Goal: Information Seeking & Learning: Stay updated

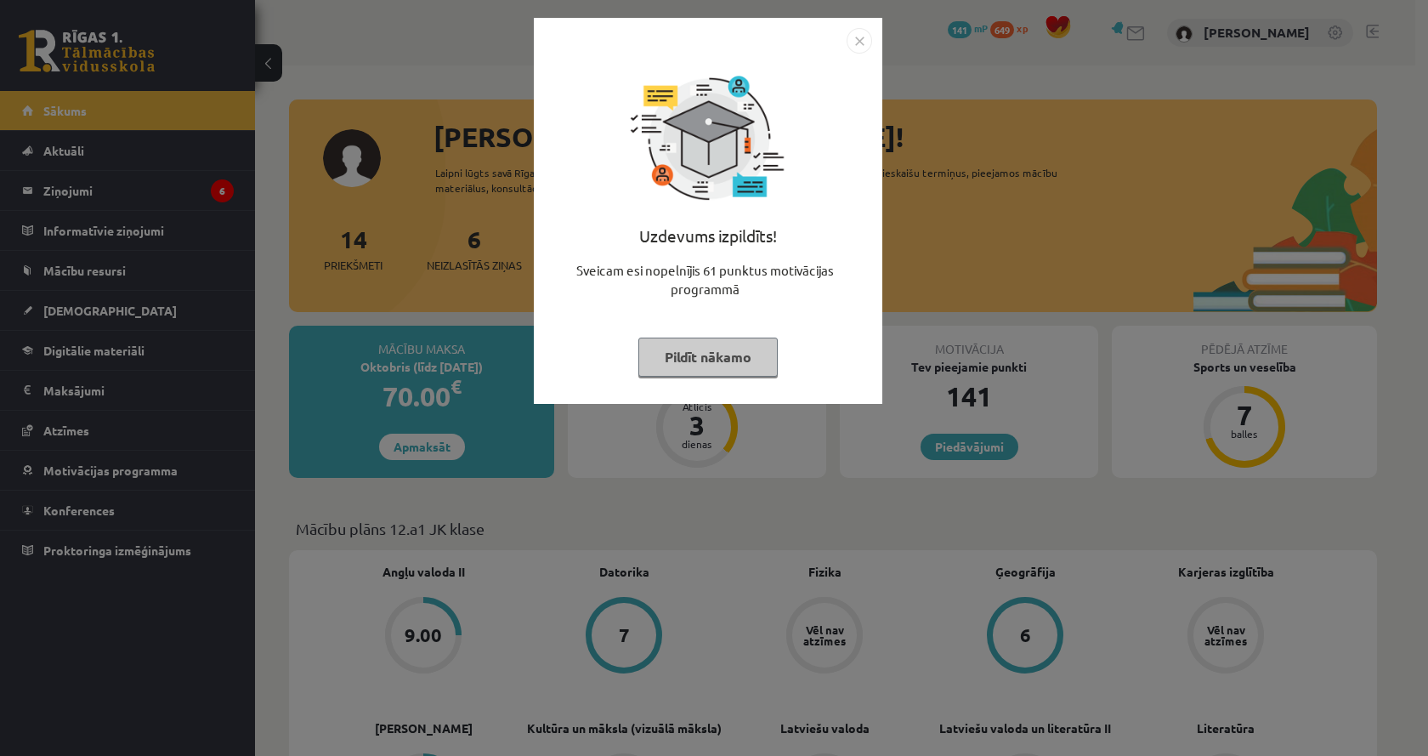
click at [329, 107] on div "Uzdevums izpildīts! Sveicam esi nopelnījis 61 punktus motivācijas programmā Pil…" at bounding box center [714, 378] width 1428 height 756
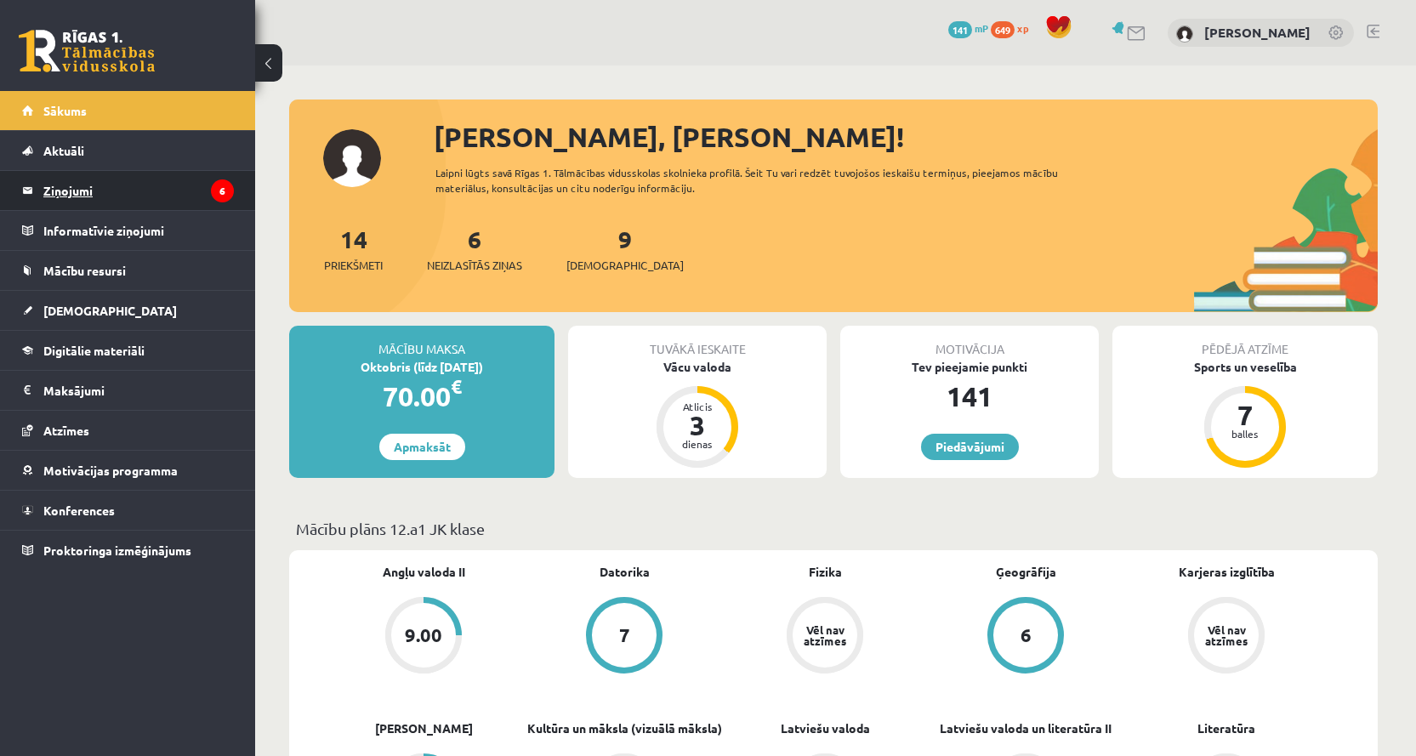
click at [152, 190] on legend "Ziņojumi 6" at bounding box center [138, 190] width 190 height 39
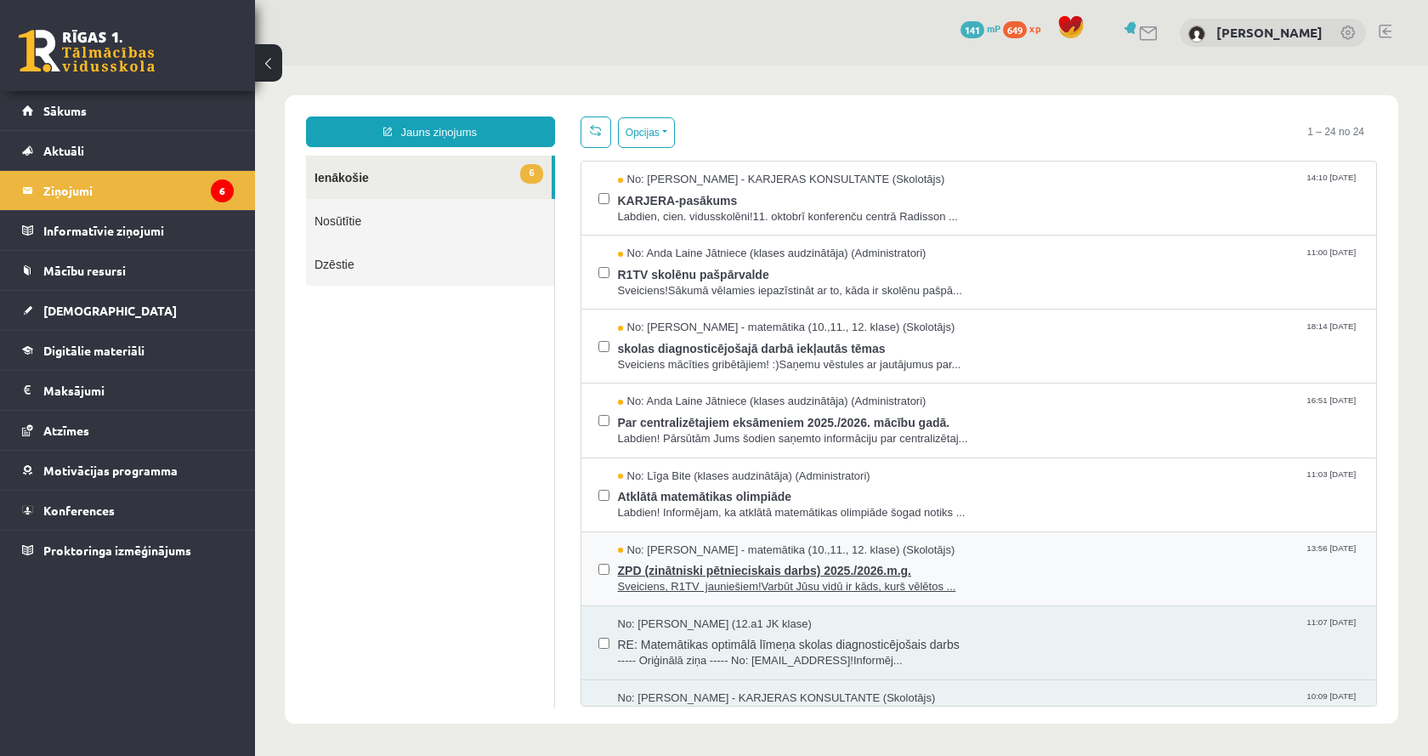
click at [781, 553] on span "No: [PERSON_NAME] - matemātika (10.,11., 12. klase) (Skolotājs)" at bounding box center [787, 550] width 338 height 16
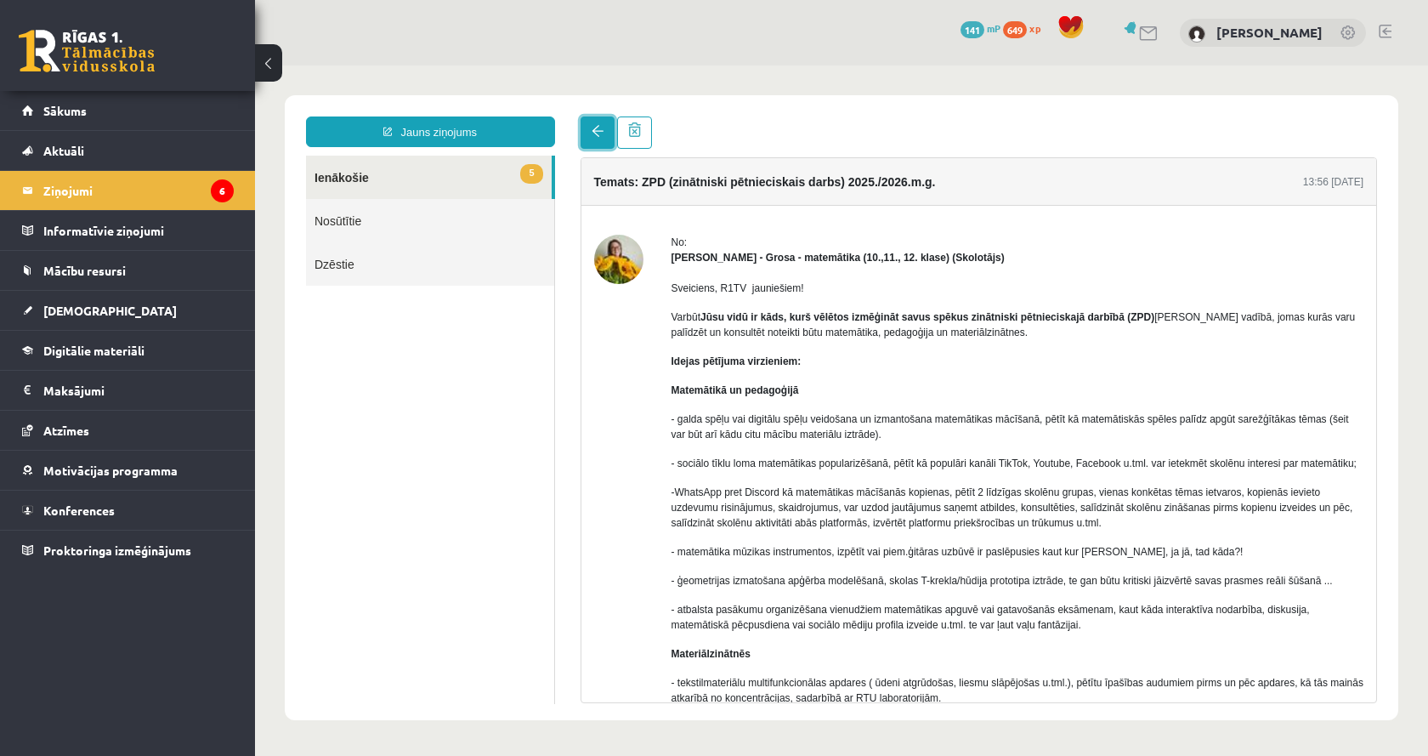
click at [593, 139] on link at bounding box center [598, 132] width 34 height 32
click at [596, 135] on span at bounding box center [598, 131] width 12 height 12
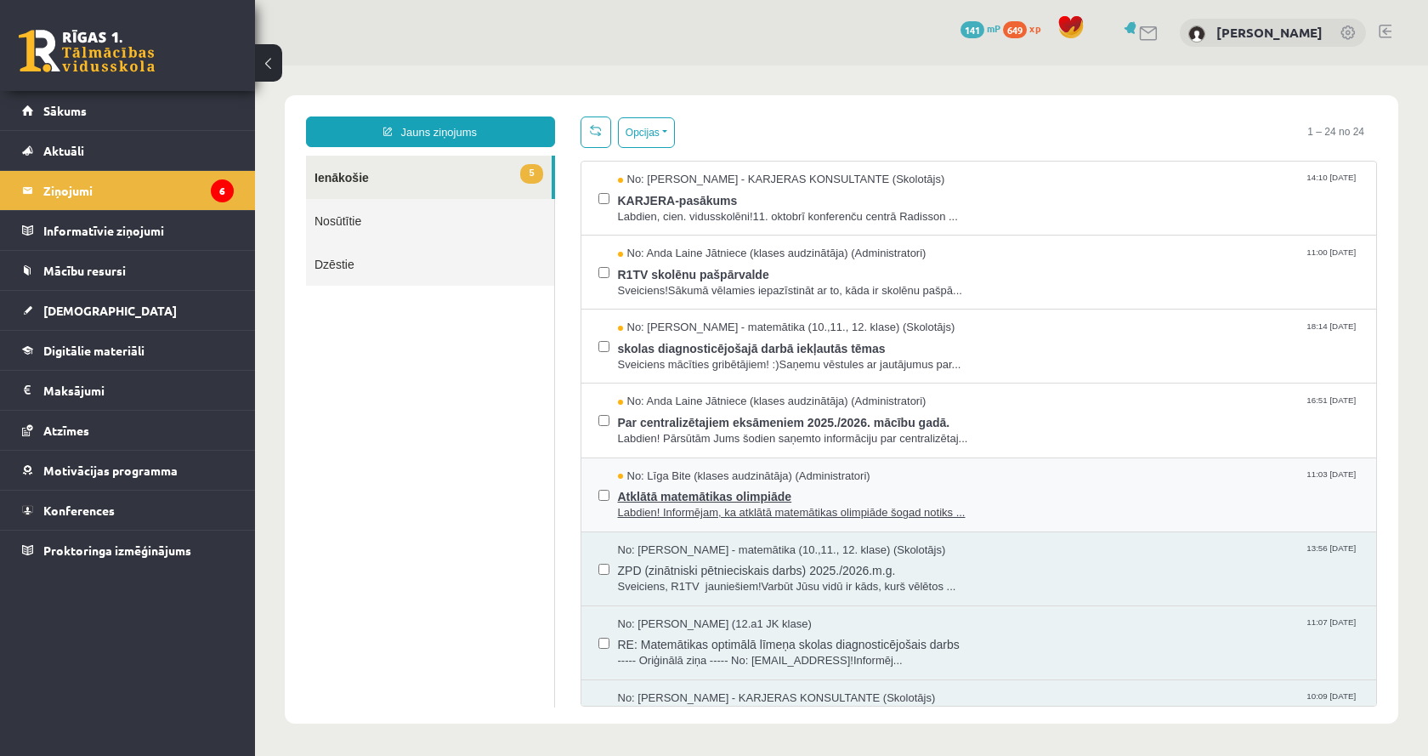
click at [945, 513] on span "Labdien! Informējam, ka atklātā matemātikas olimpiāde šogad notiks ..." at bounding box center [989, 513] width 742 height 16
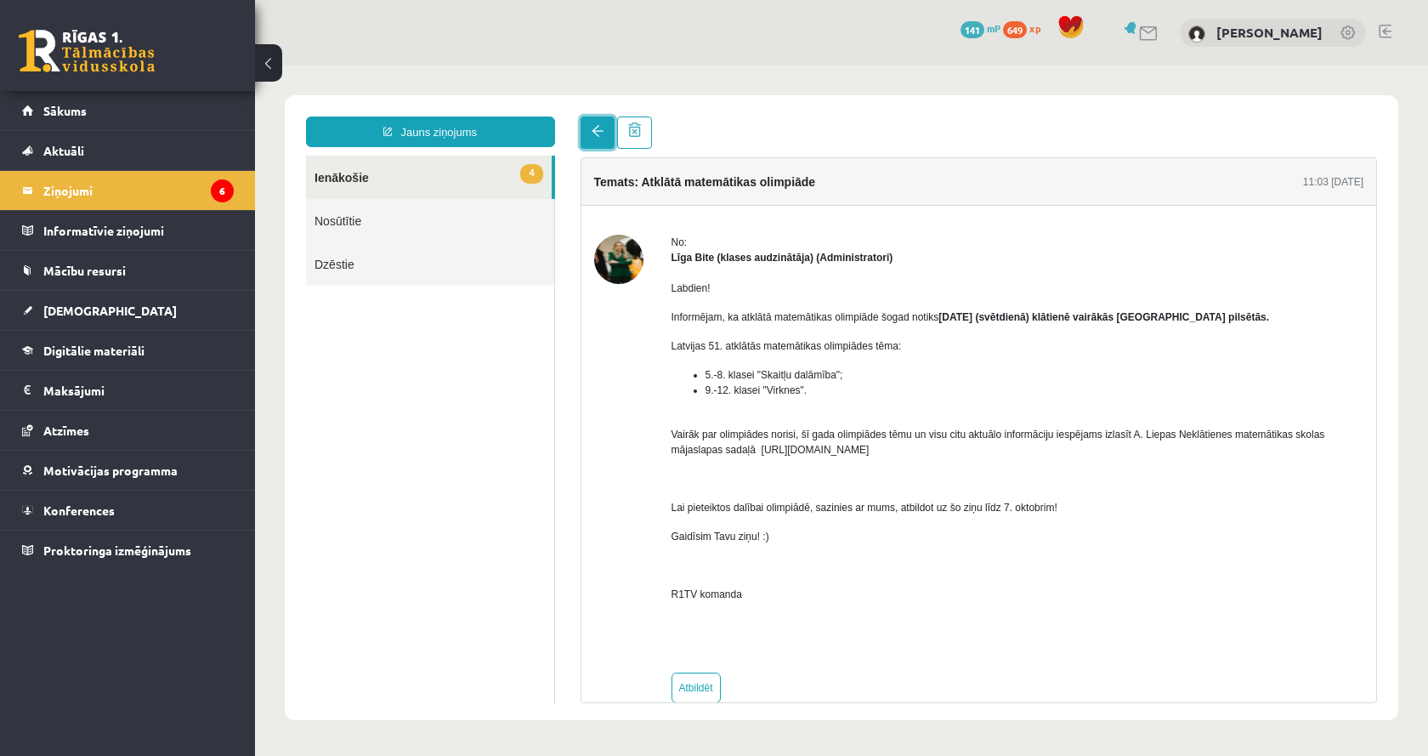
click at [610, 145] on link at bounding box center [598, 132] width 34 height 32
click at [607, 136] on link at bounding box center [598, 132] width 34 height 32
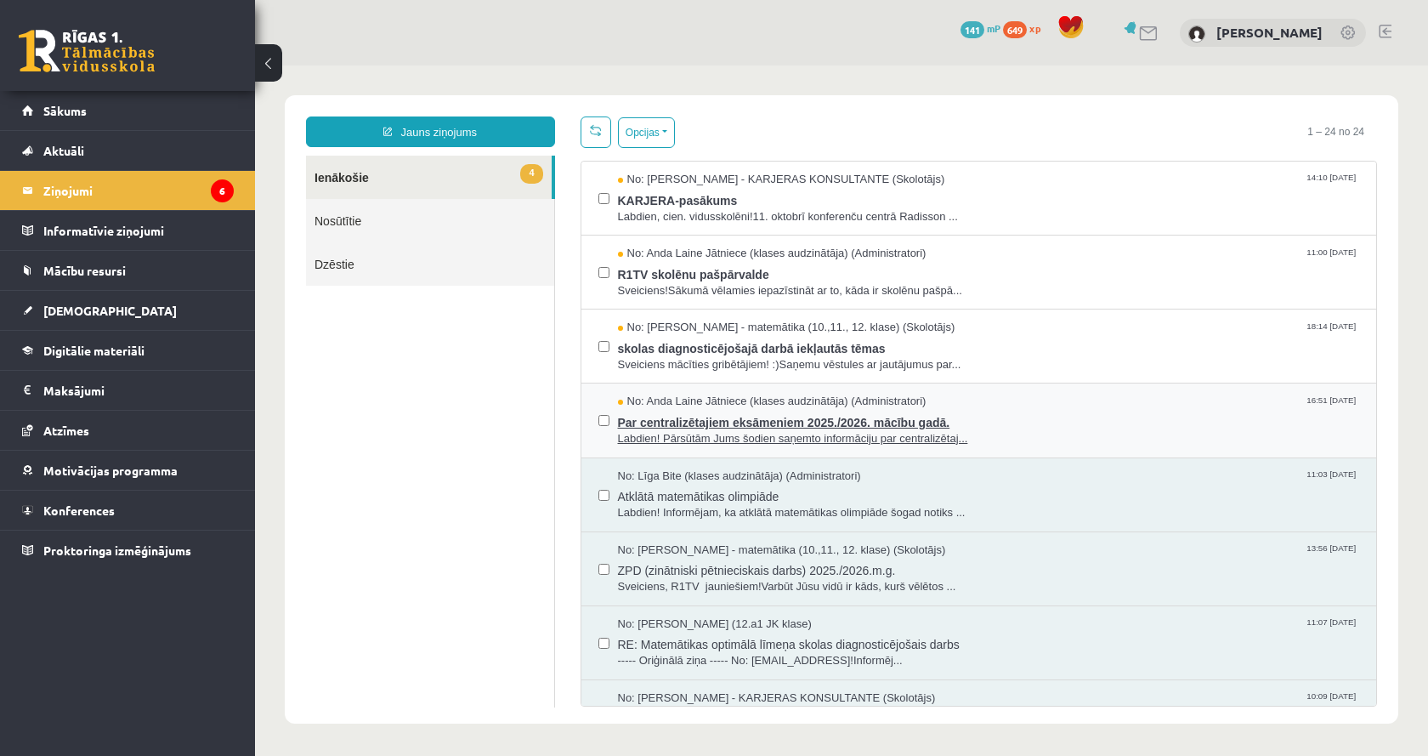
click at [707, 420] on span "Par centralizētajiem eksāmeniem 2025./2026. mācību gadā." at bounding box center [989, 420] width 742 height 21
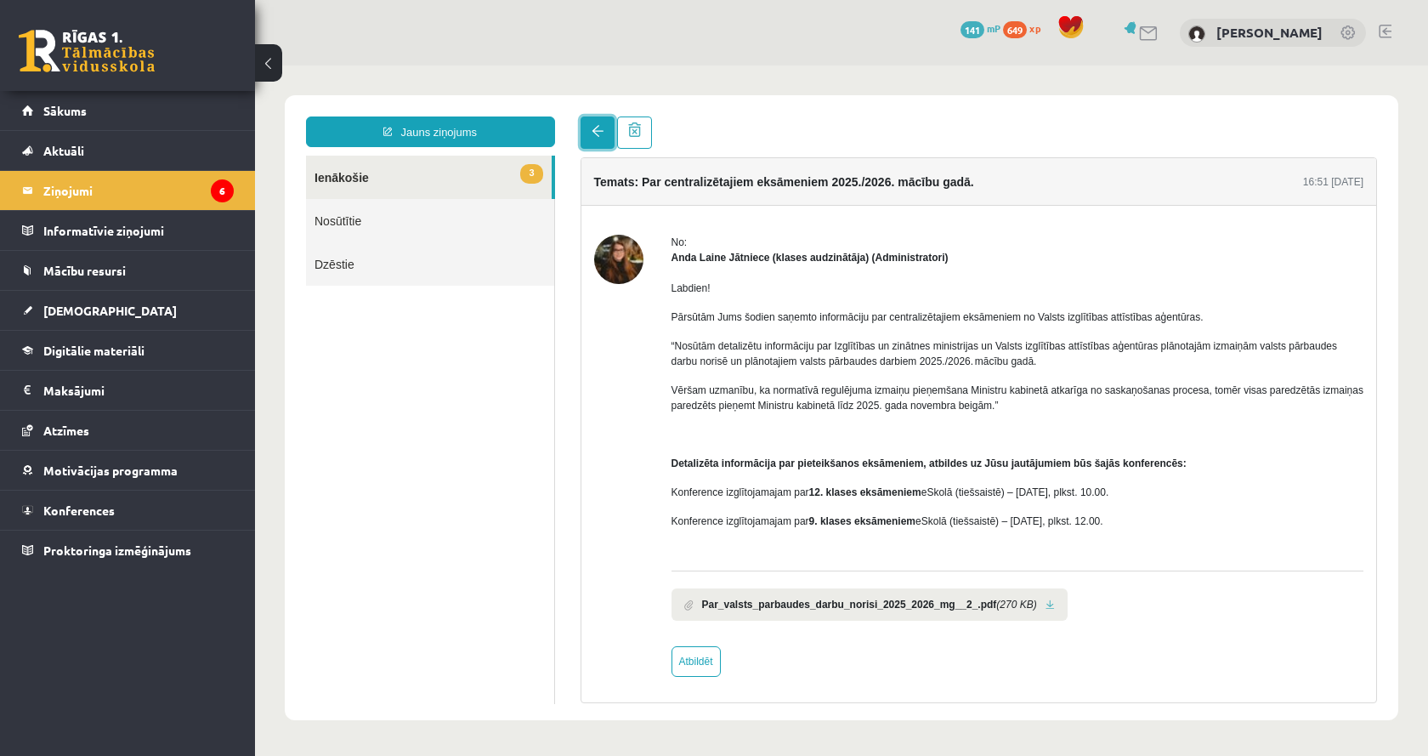
click at [585, 122] on link at bounding box center [598, 132] width 34 height 32
click at [597, 135] on span at bounding box center [598, 131] width 12 height 12
click at [589, 127] on link at bounding box center [598, 132] width 34 height 32
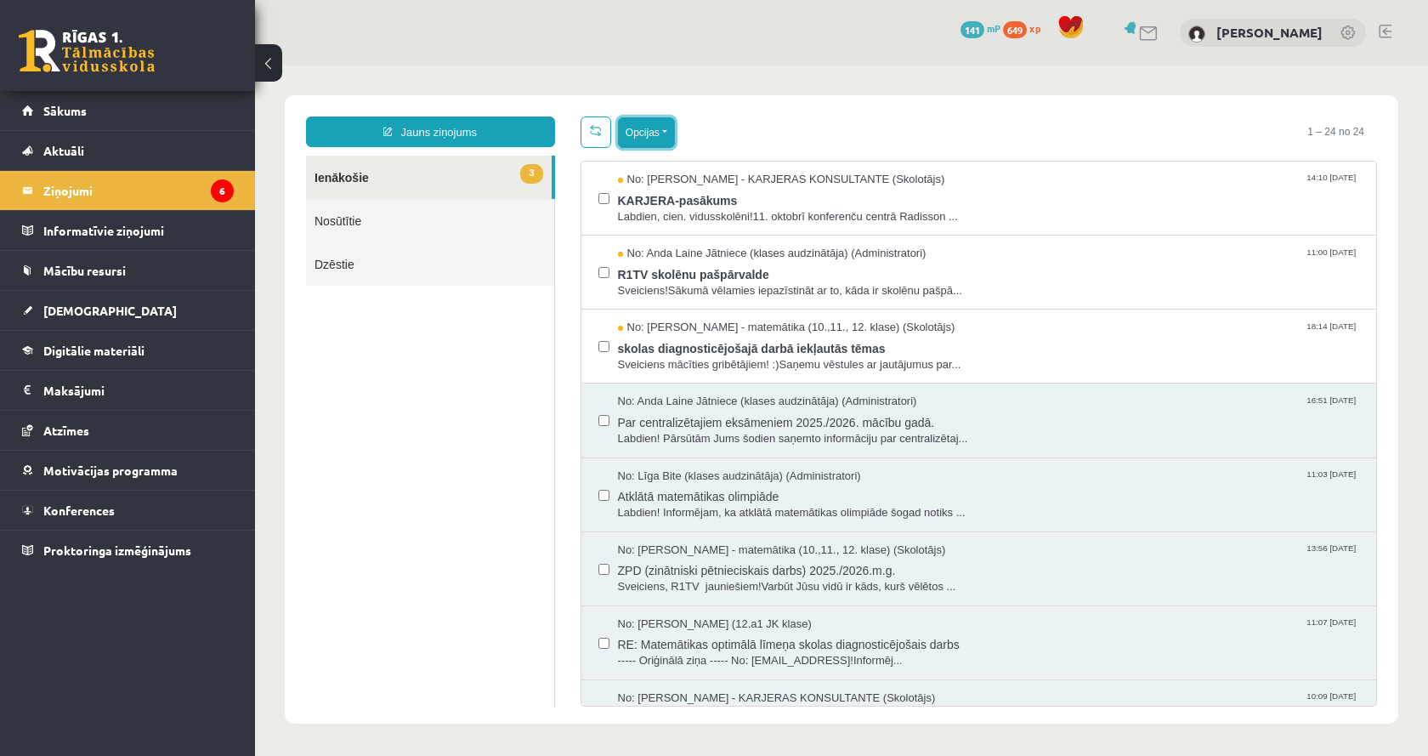
click at [641, 124] on button "Opcijas" at bounding box center [646, 132] width 57 height 31
click at [658, 172] on link "Atzīmēt visus ziņojumus" at bounding box center [751, 169] width 224 height 17
click at [641, 131] on button "Opcijas" at bounding box center [646, 132] width 57 height 31
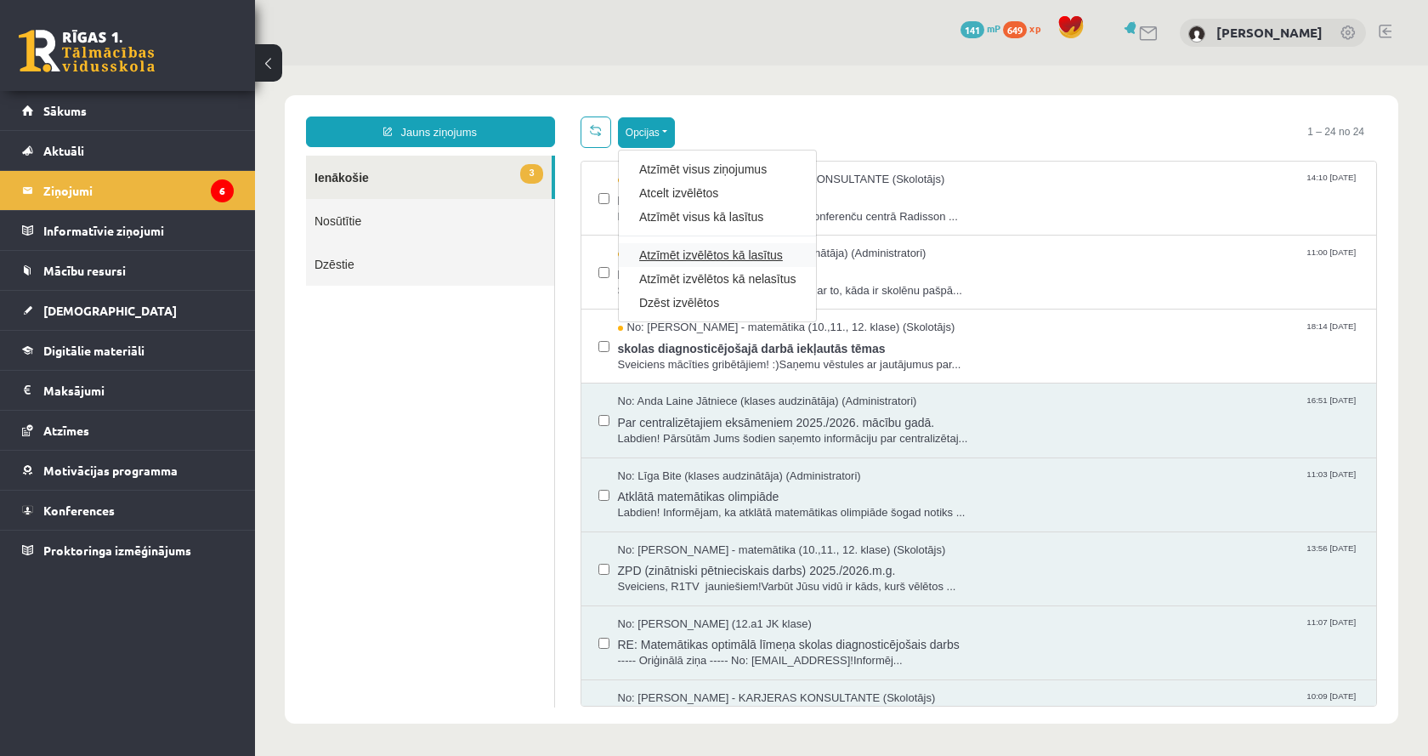
click at [647, 254] on link "Atzīmēt izvēlētos kā lasītus" at bounding box center [717, 255] width 156 height 17
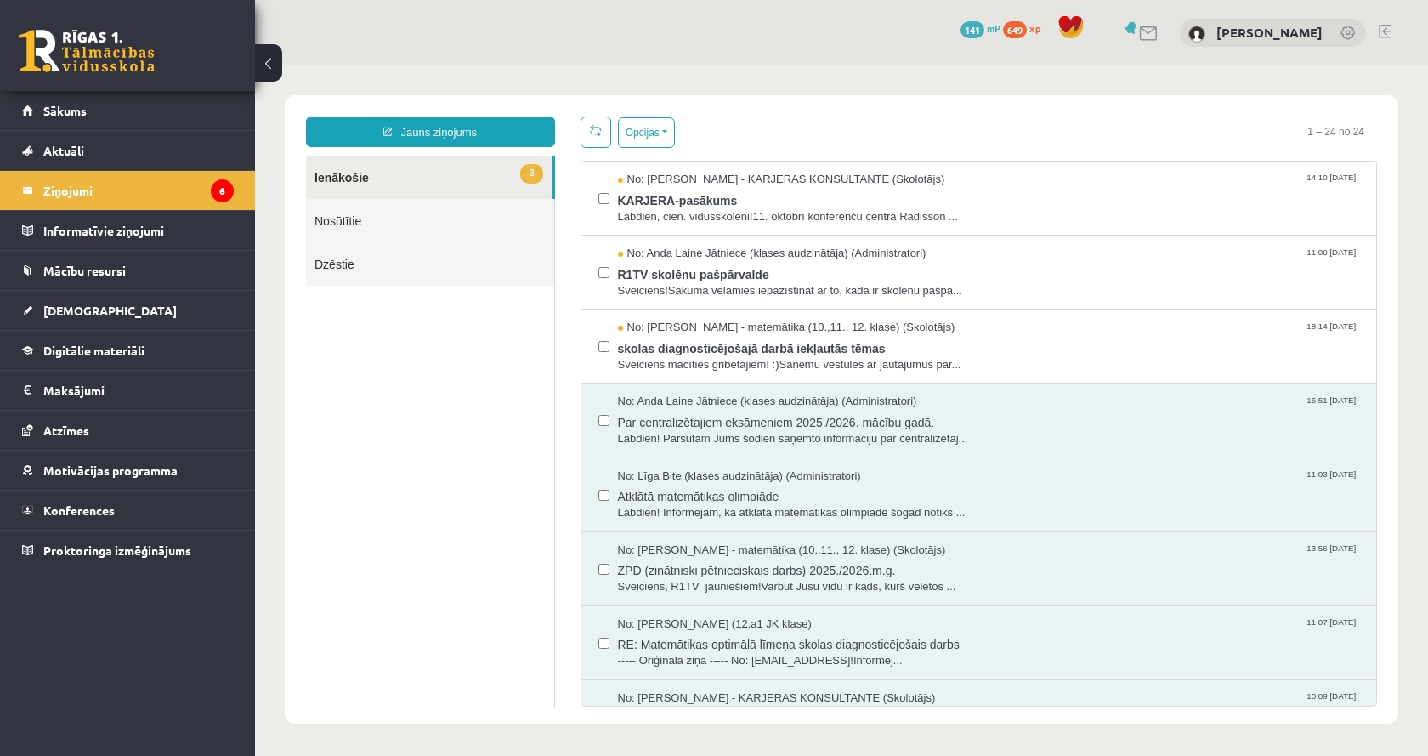
click at [723, 107] on div "Jauns ziņojums 3 Ienākošie Nosūtītie Dzēstie * ********* ********* ******* Opci…" at bounding box center [842, 409] width 1114 height 628
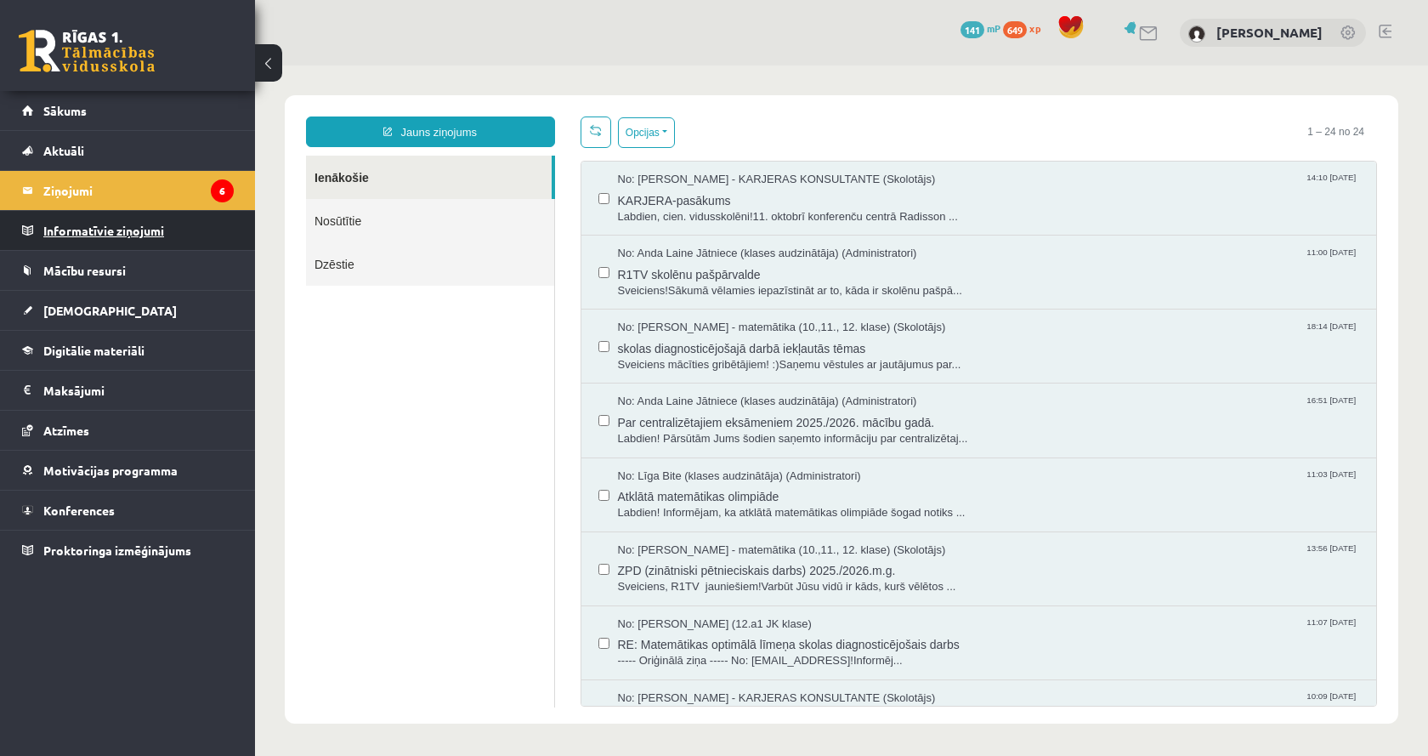
click at [164, 216] on legend "Informatīvie ziņojumi 0" at bounding box center [138, 230] width 190 height 39
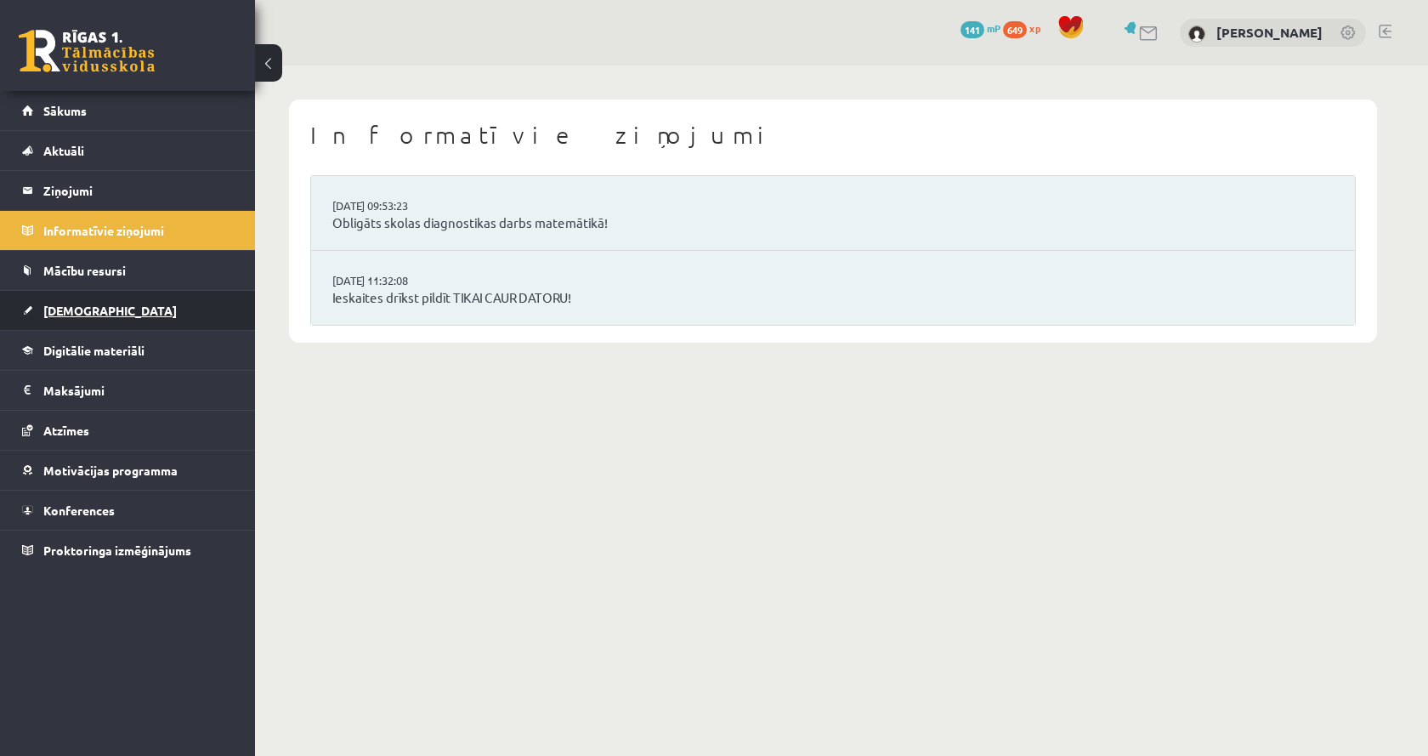
click at [88, 300] on link "[DEMOGRAPHIC_DATA]" at bounding box center [128, 310] width 212 height 39
